Goal: Task Accomplishment & Management: Manage account settings

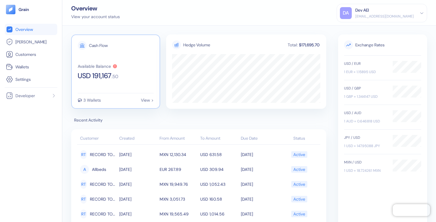
click at [118, 75] on span ". 50" at bounding box center [115, 76] width 7 height 5
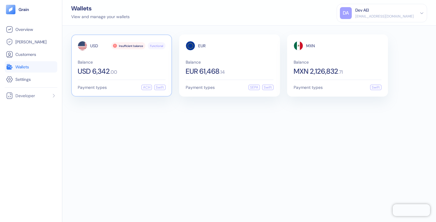
click at [109, 62] on span "Balance" at bounding box center [122, 62] width 88 height 4
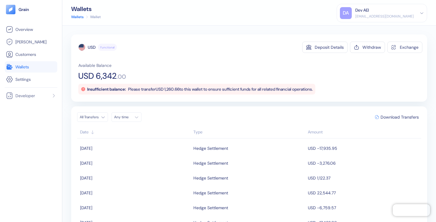
click at [378, 18] on div "[EMAIL_ADDRESS][DOMAIN_NAME]" at bounding box center [385, 16] width 58 height 5
click at [348, 29] on div "Sign Out" at bounding box center [356, 29] width 16 height 6
